Goal: Information Seeking & Learning: Learn about a topic

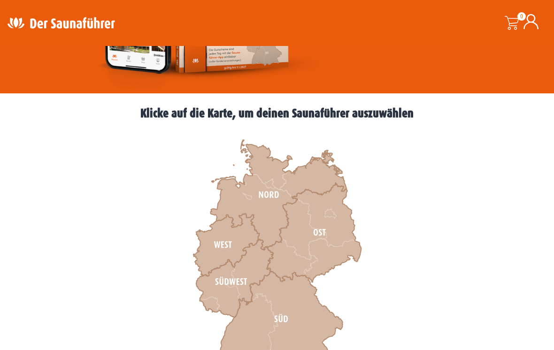
scroll to position [208, 0]
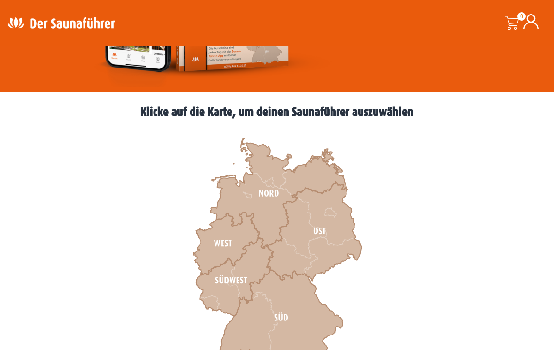
click at [240, 269] on icon at bounding box center [234, 277] width 77 height 78
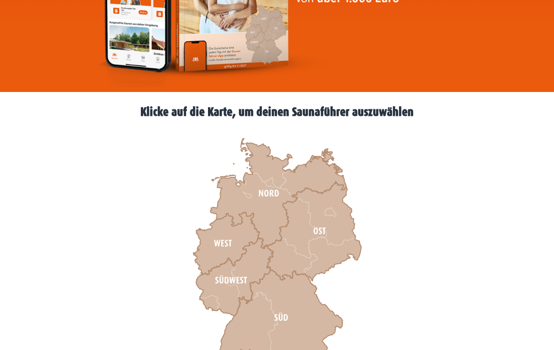
scroll to position [223, 0]
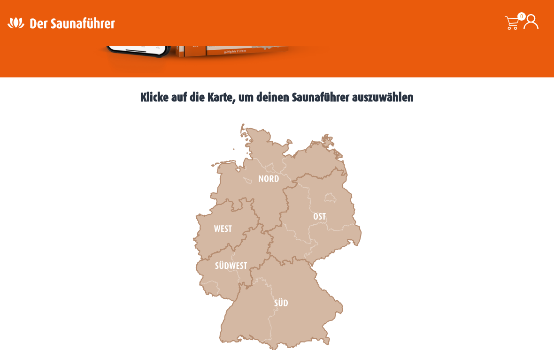
click at [226, 227] on icon at bounding box center [226, 229] width 66 height 62
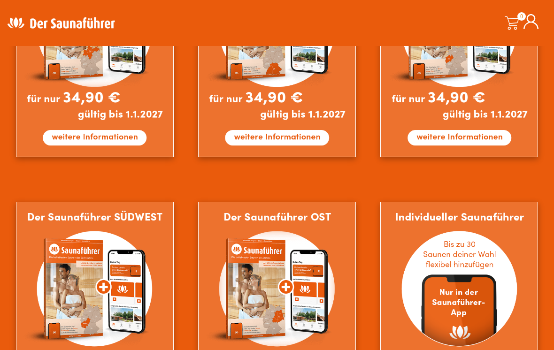
scroll to position [602, 0]
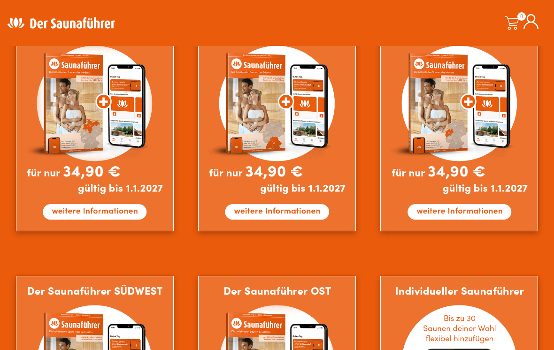
click at [461, 210] on img at bounding box center [459, 124] width 158 height 214
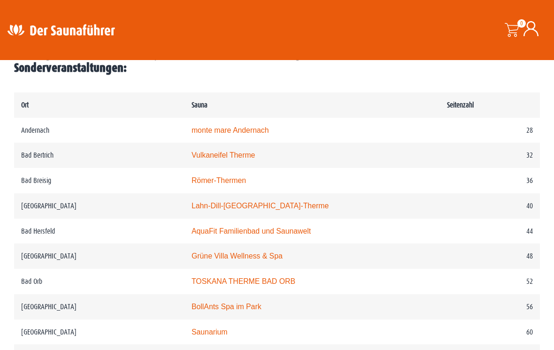
scroll to position [439, 0]
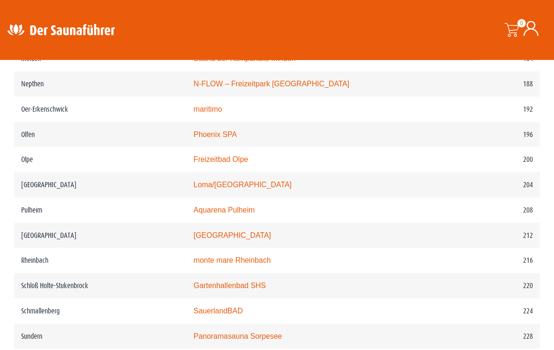
scroll to position [1505, 0]
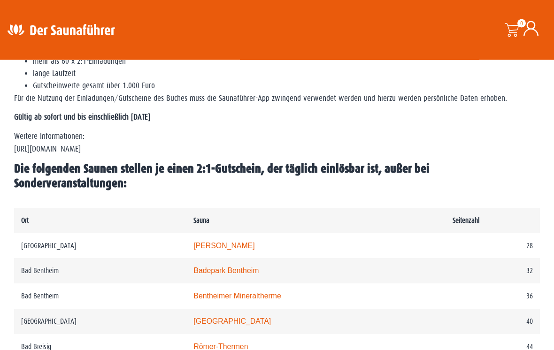
scroll to position [362, 0]
click at [27, 242] on td "Aachen" at bounding box center [100, 245] width 172 height 25
click at [211, 247] on link "Carolus Thermen" at bounding box center [223, 246] width 61 height 8
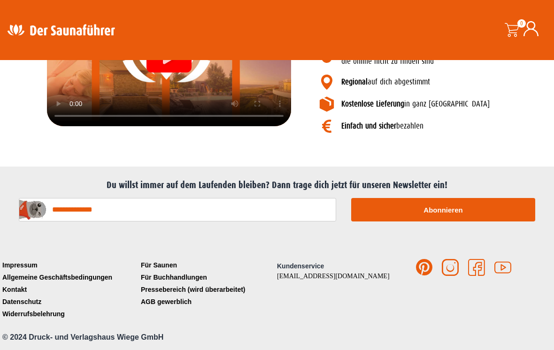
scroll to position [1259, 0]
